Goal: Ask a question

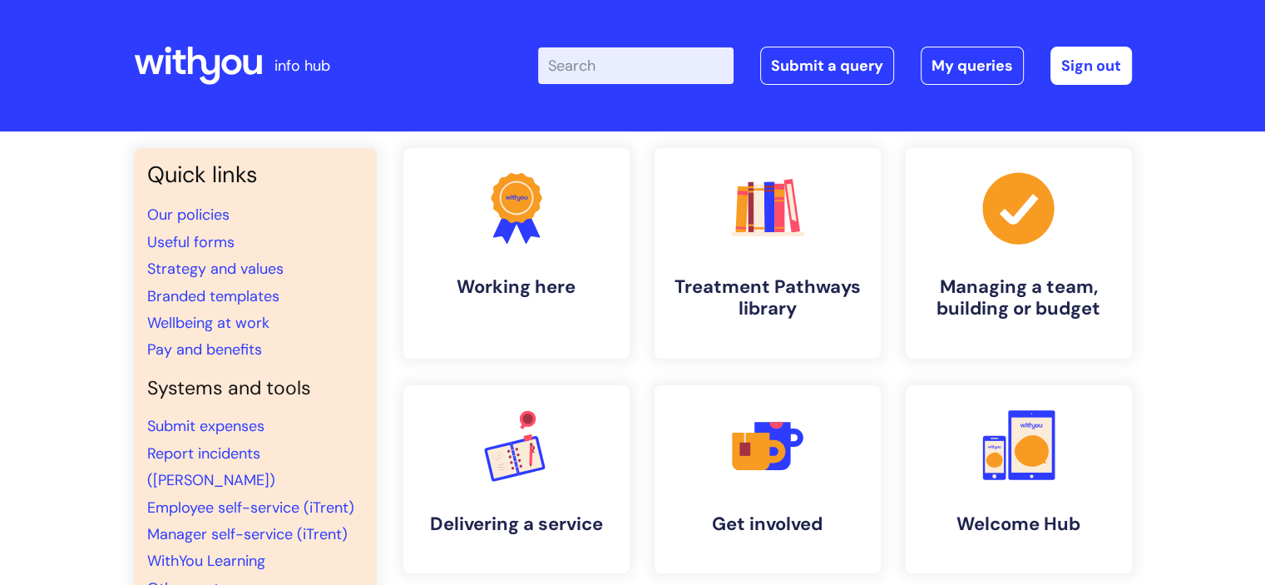
click at [608, 57] on input "Enter your search term here..." at bounding box center [635, 65] width 195 height 37
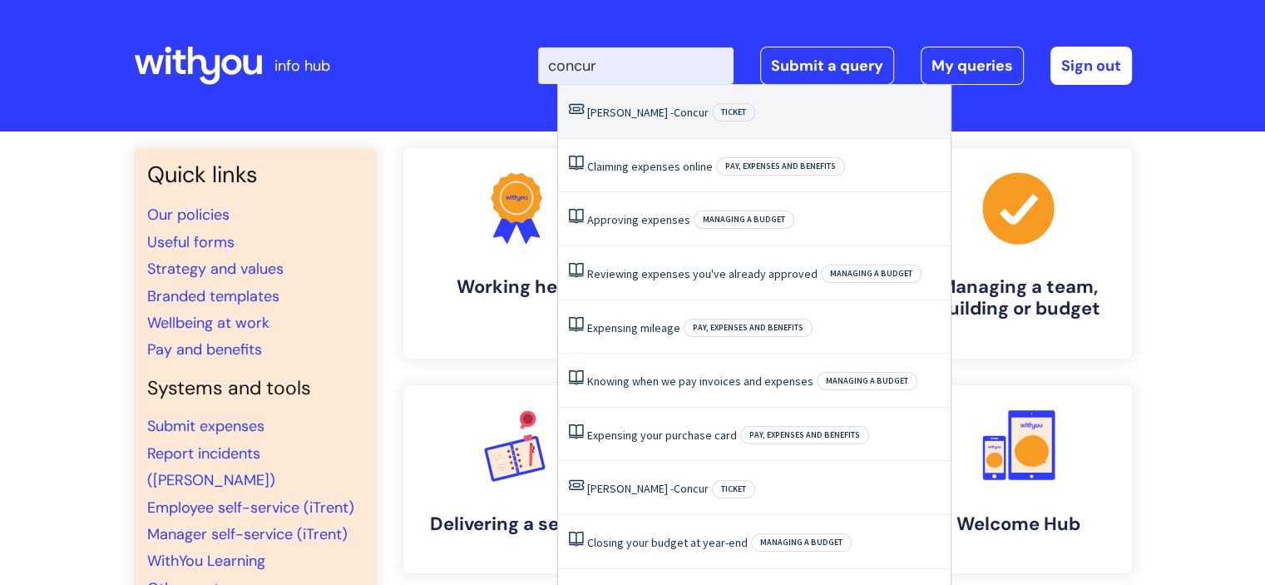
type input "concur"
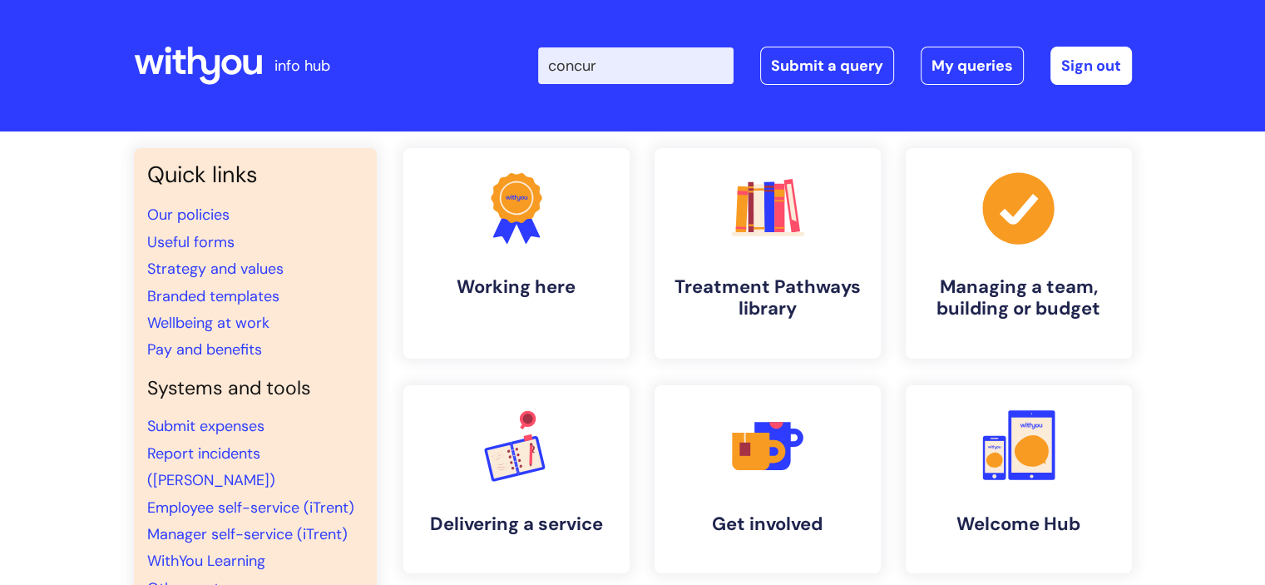
click at [712, 92] on div "Enter your search term here... concur Search Submit a query My queries Welcome …" at bounding box center [757, 66] width 750 height 98
click at [706, 77] on input "concur" at bounding box center [635, 65] width 195 height 37
click button "Search" at bounding box center [0, 0] width 0 height 0
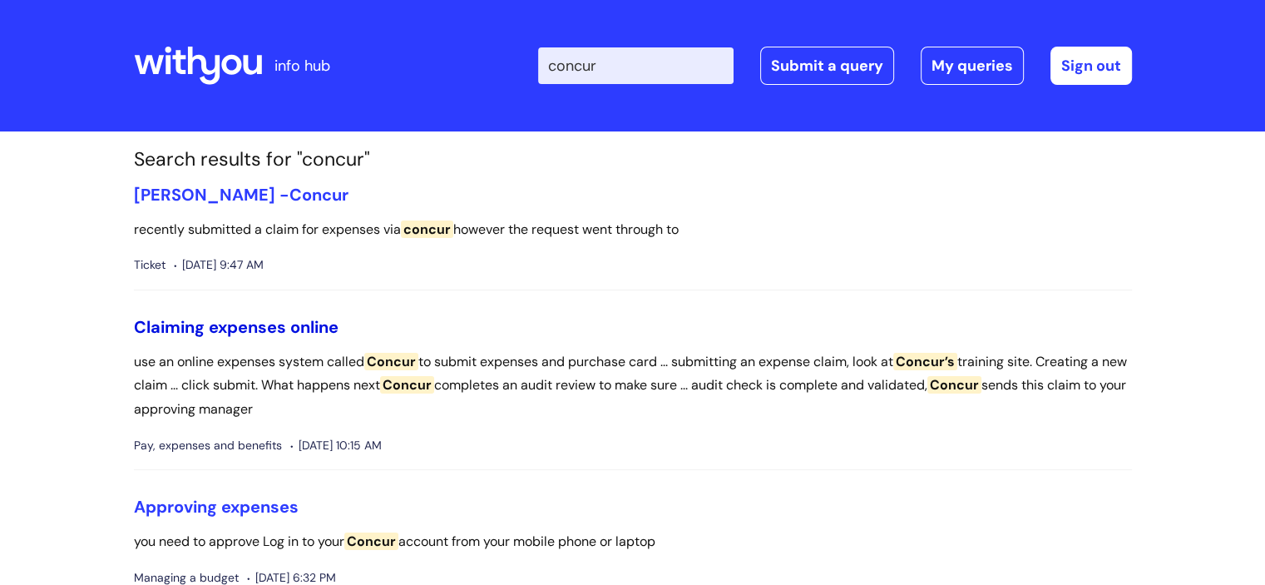
click at [293, 319] on link "Claiming expenses online" at bounding box center [236, 327] width 205 height 22
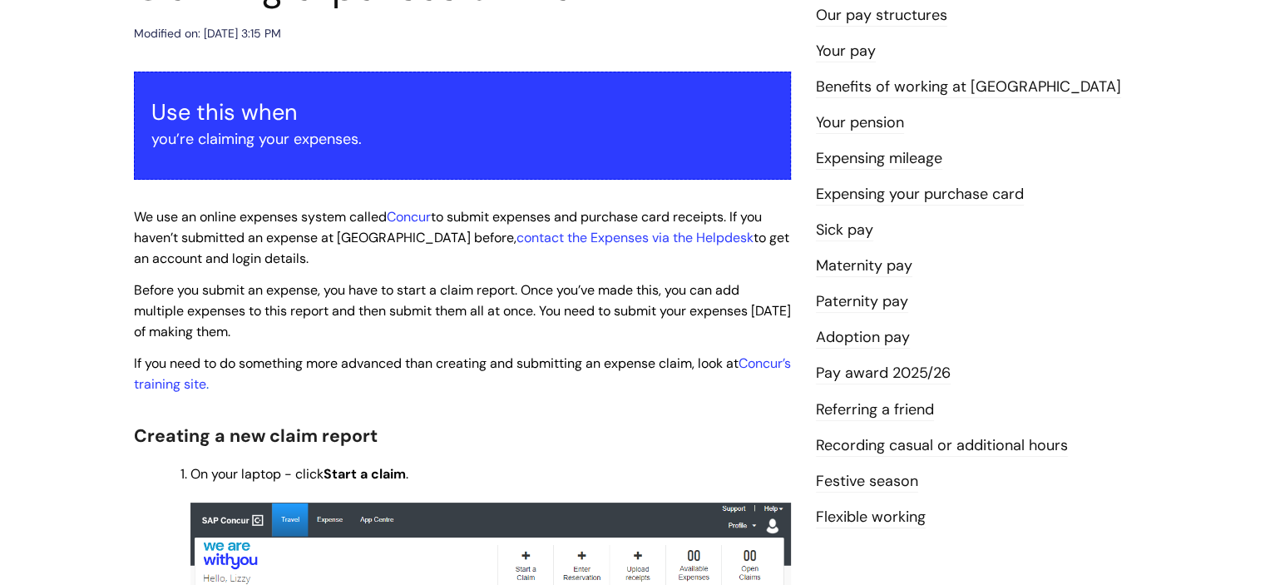
scroll to position [249, 0]
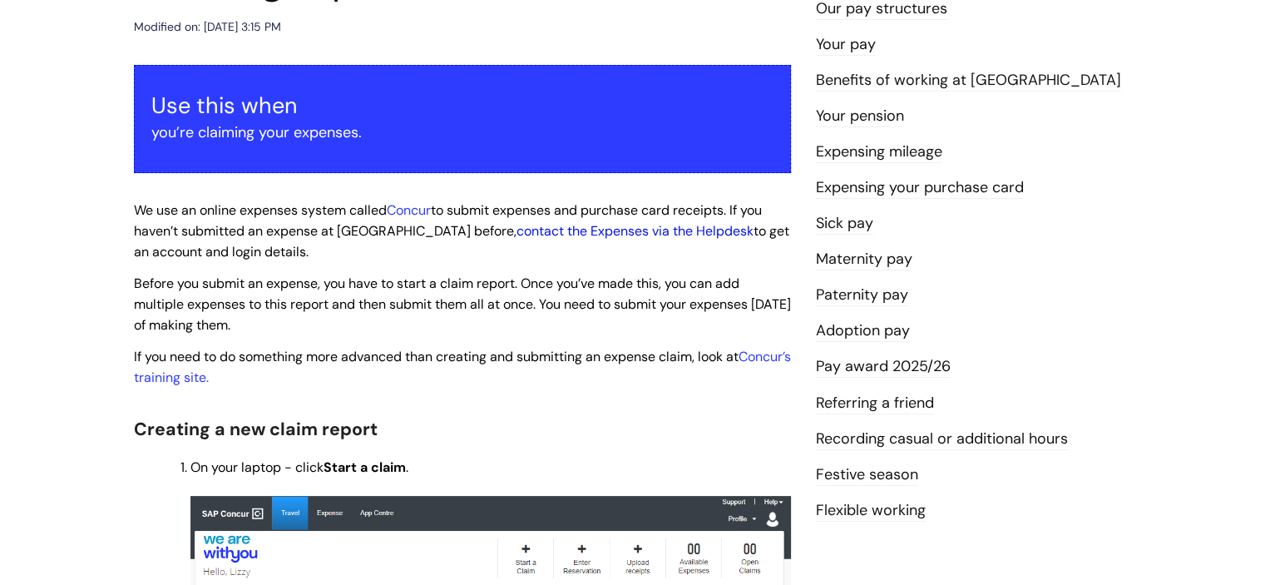
click at [521, 234] on link "contact the Expenses via the Helpdesk" at bounding box center [634, 230] width 237 height 17
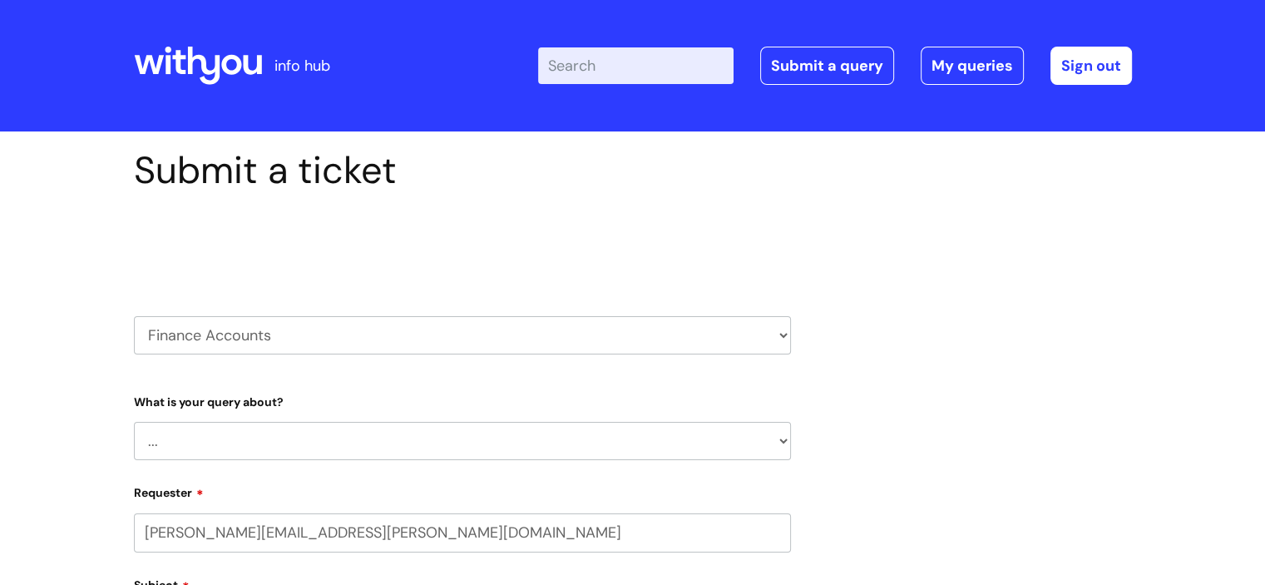
select select "80004286533"
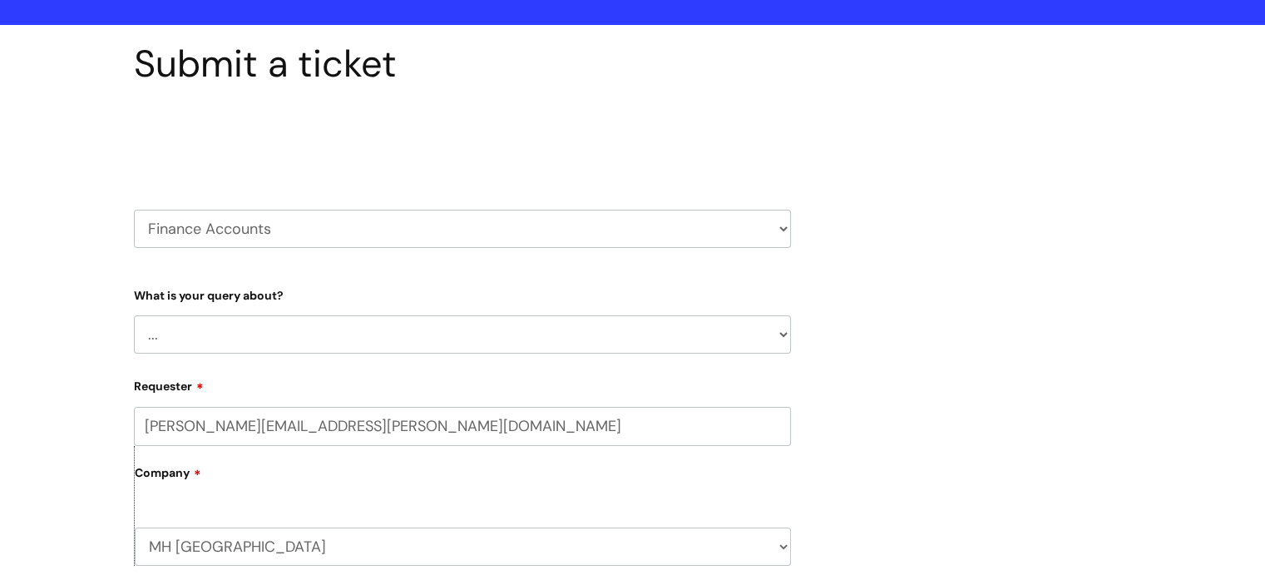
scroll to position [249, 0]
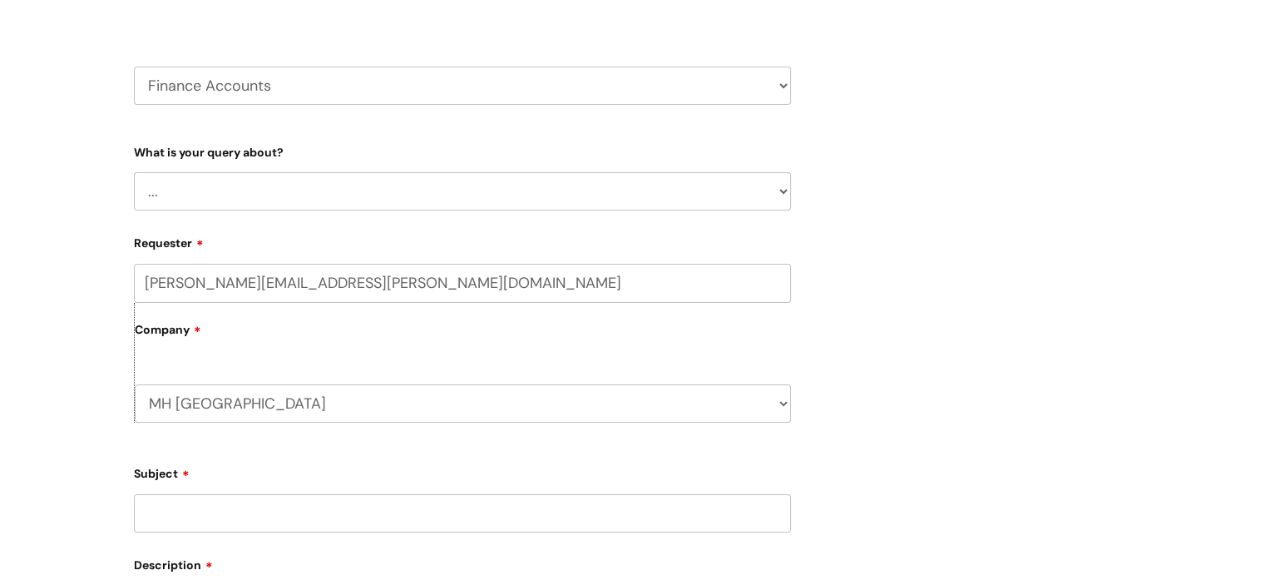
click at [623, 91] on select "HR / People IT and Support Clinical Drug Alerts Finance Accounts Data Support T…" at bounding box center [462, 86] width 657 height 38
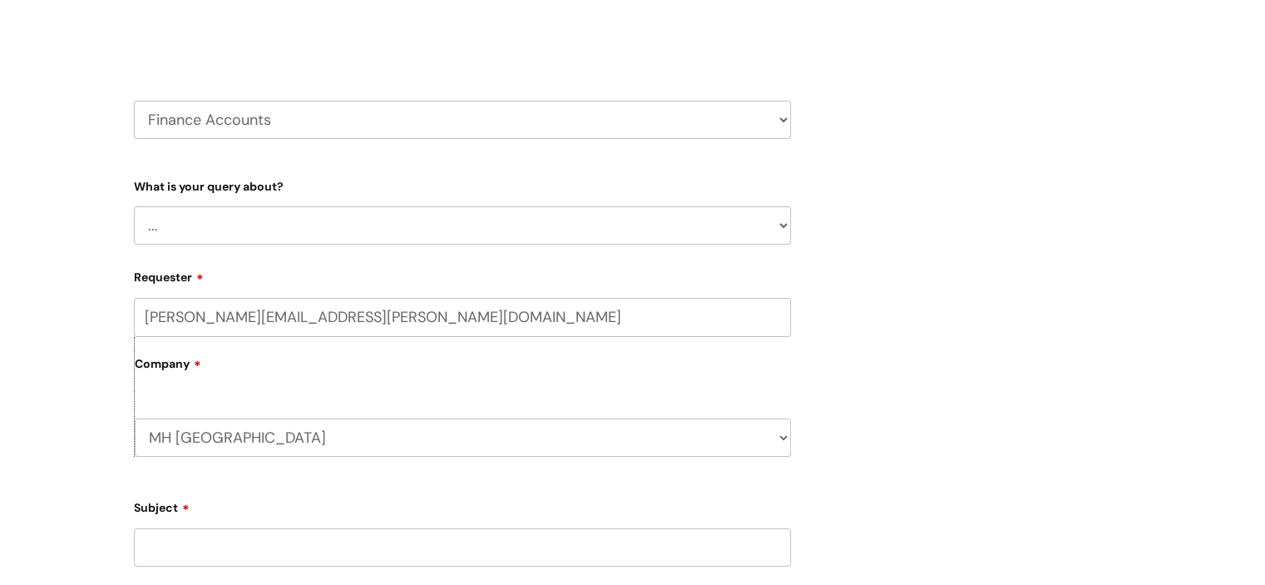
scroll to position [0, 0]
